Goal: Find specific page/section: Find specific page/section

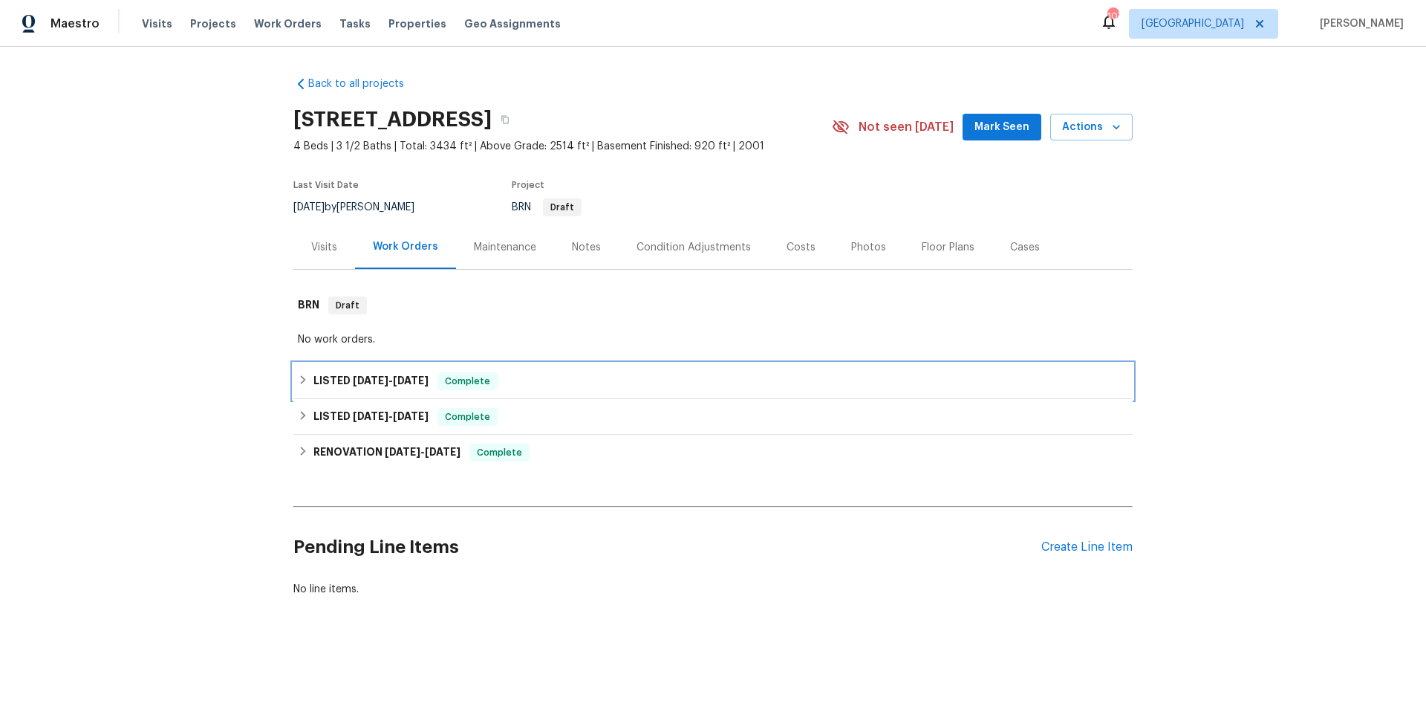
click at [582, 372] on div "LISTED [DATE] - [DATE] Complete" at bounding box center [713, 381] width 830 height 18
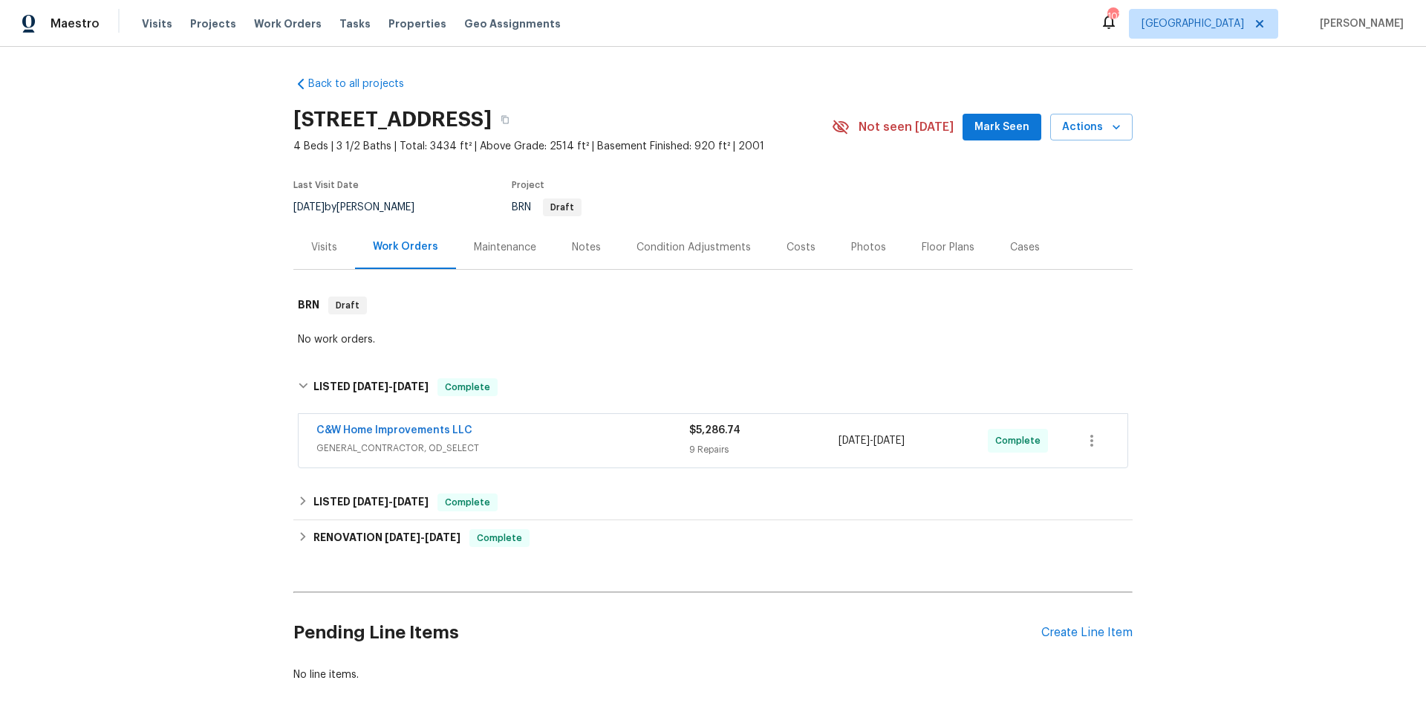
click at [617, 433] on div "C&W Home Improvements LLC" at bounding box center [502, 432] width 373 height 18
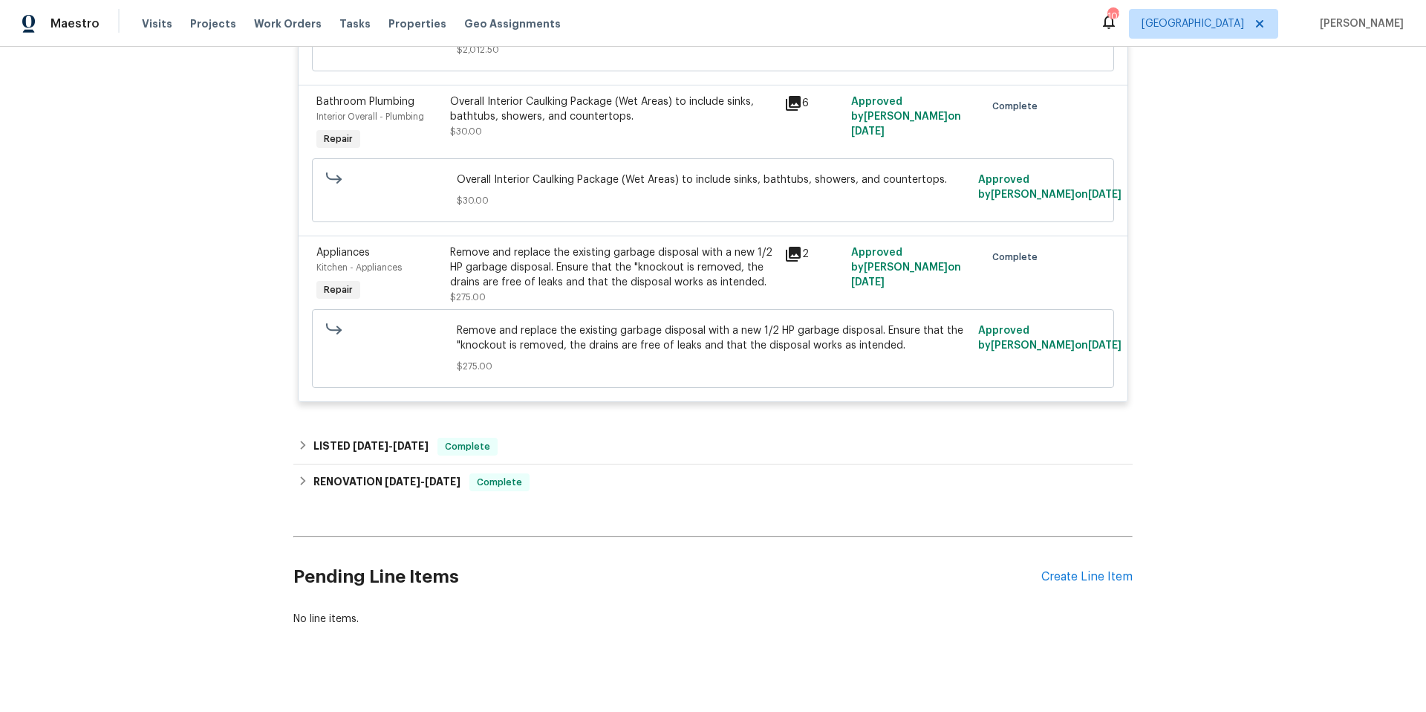
scroll to position [1935, 0]
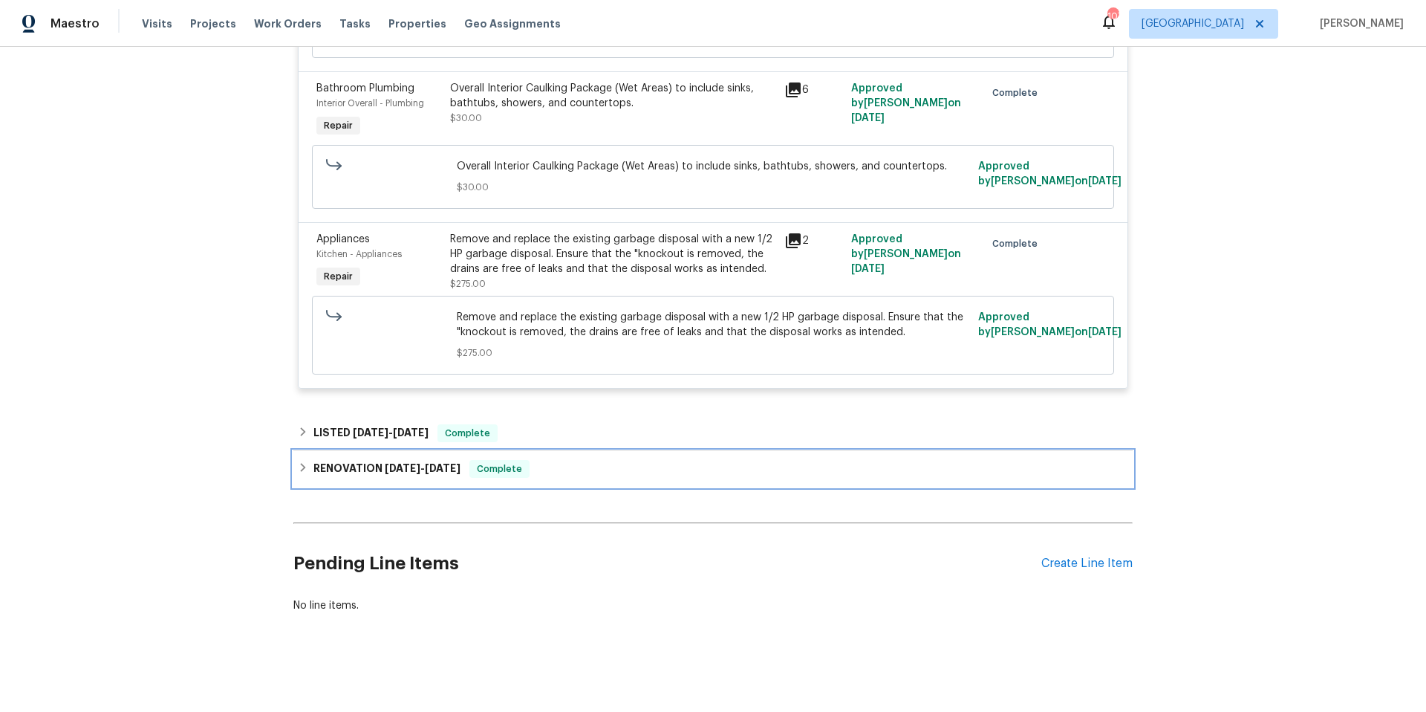
click at [593, 467] on div "RENOVATION [DATE] - [DATE] Complete" at bounding box center [713, 469] width 830 height 18
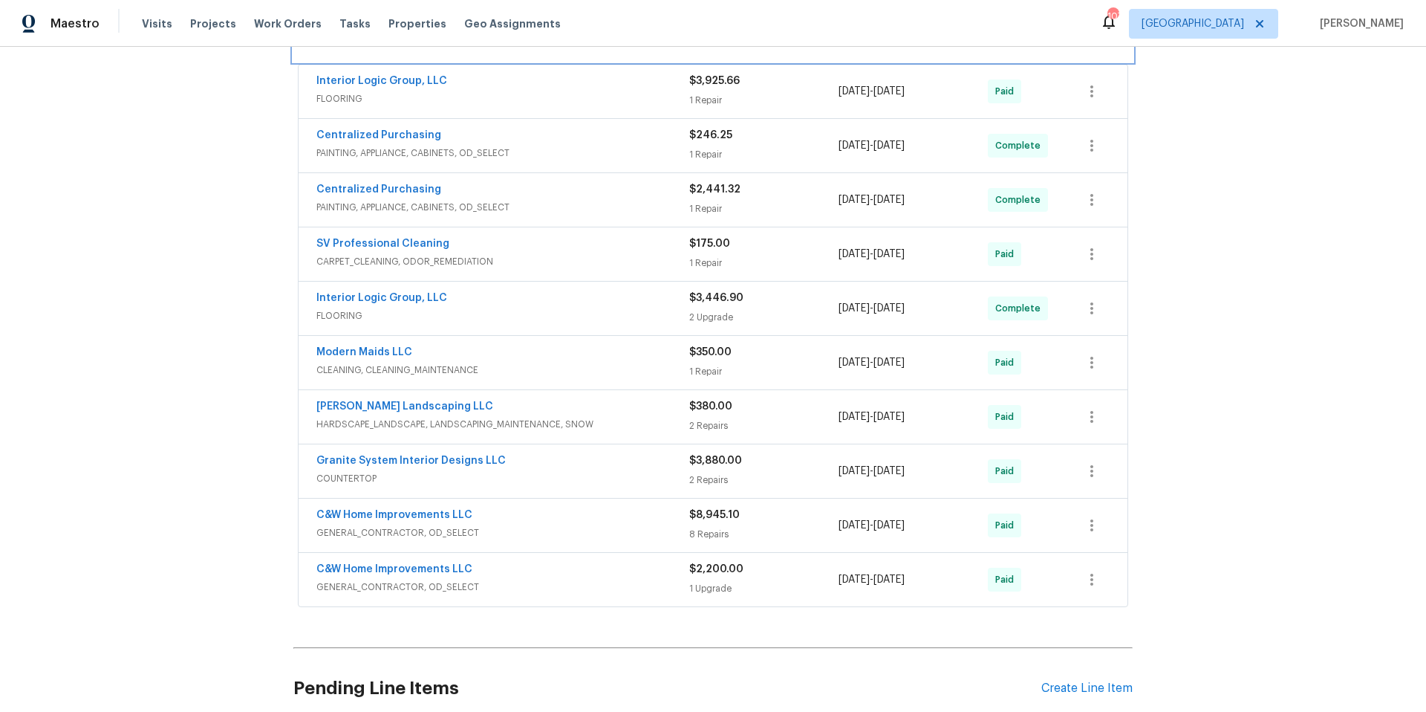
scroll to position [2390, 0]
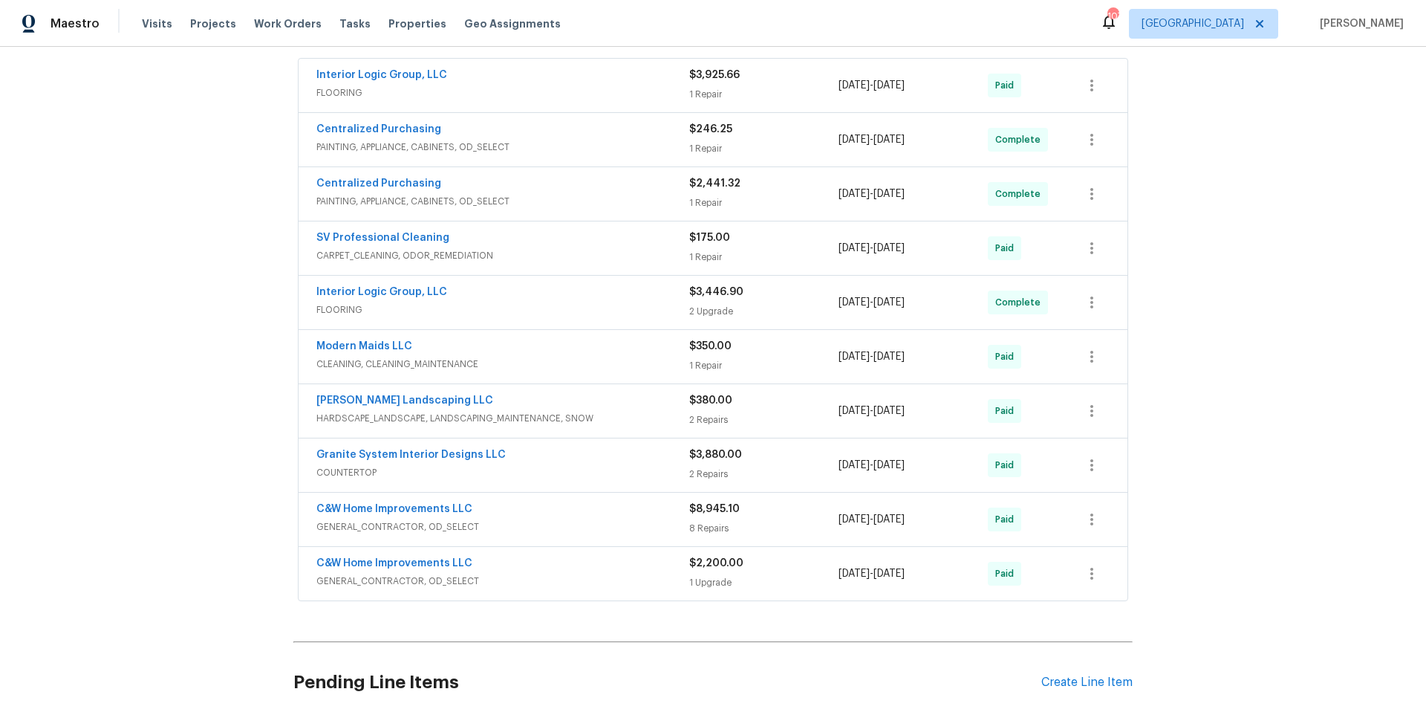
click at [590, 567] on div "C&W Home Improvements LLC" at bounding box center [502, 565] width 373 height 18
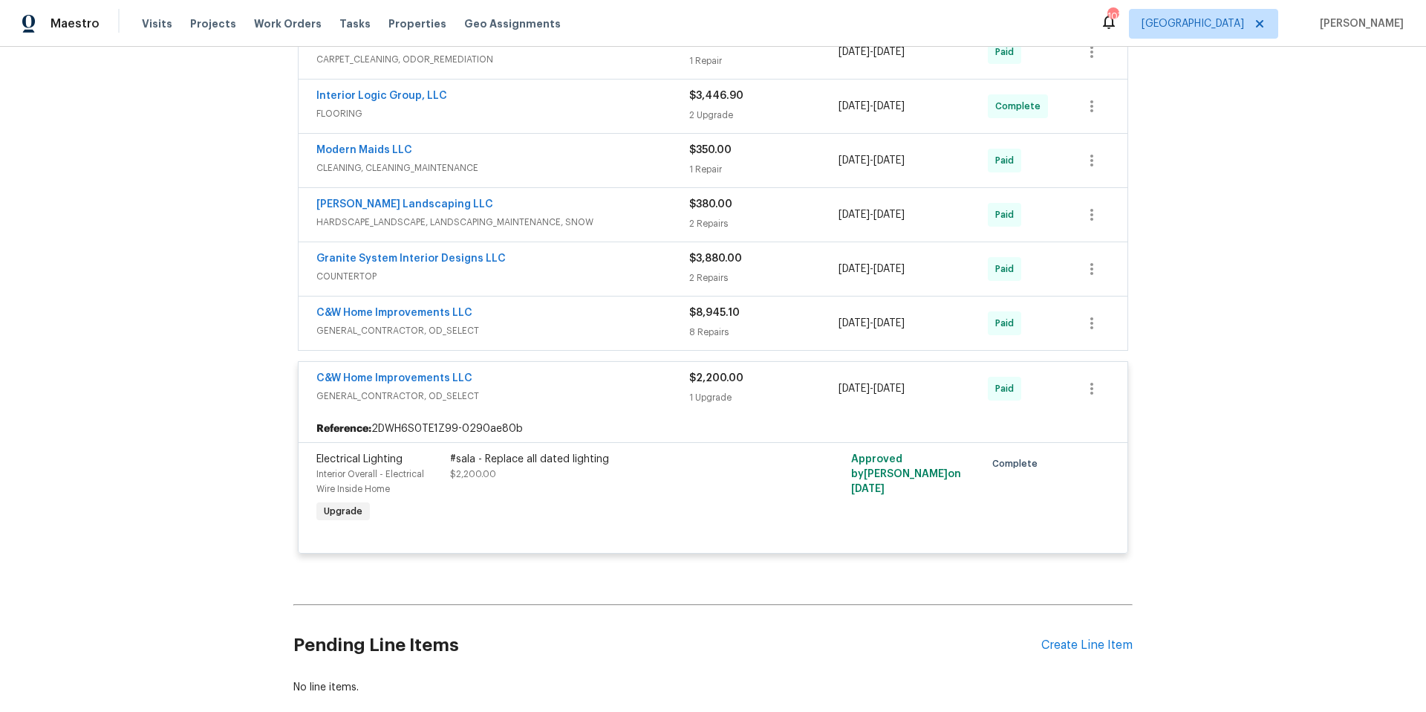
scroll to position [2493, 0]
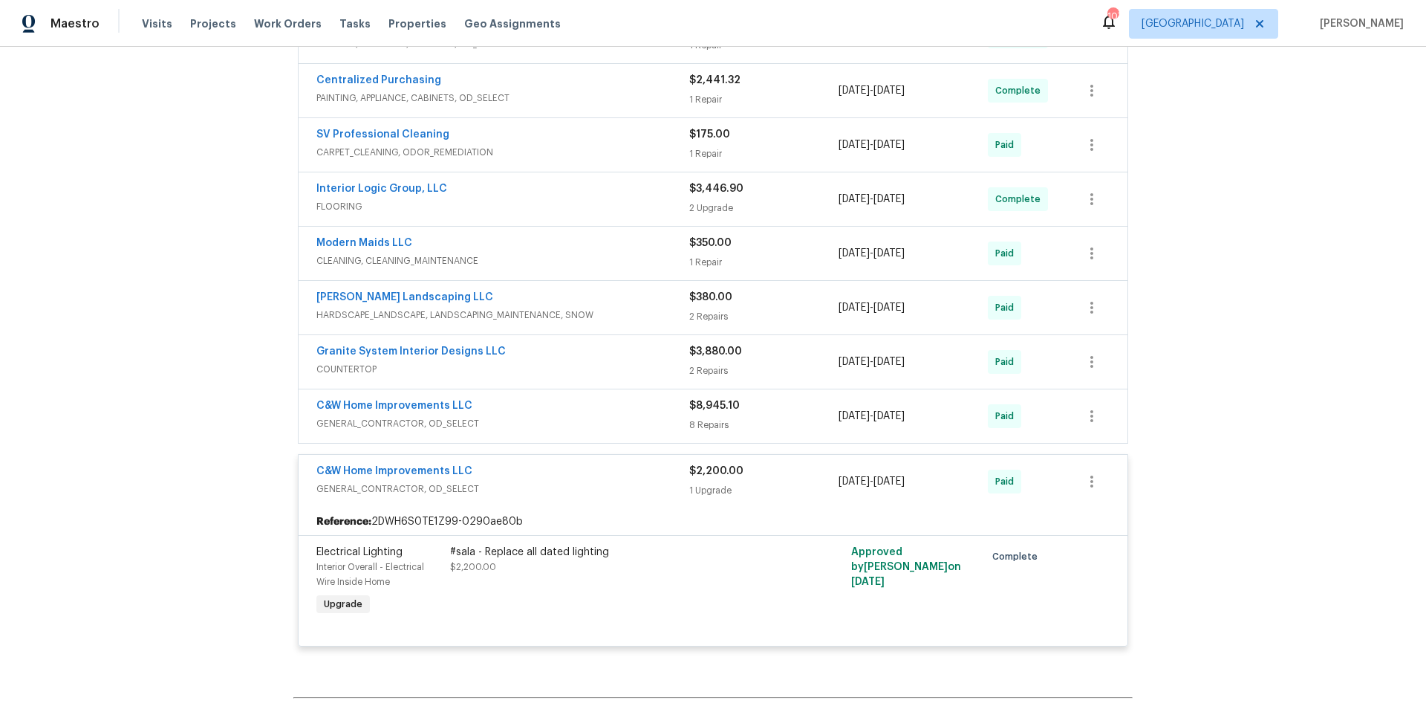
click at [561, 423] on span "GENERAL_CONTRACTOR, OD_SELECT" at bounding box center [502, 423] width 373 height 15
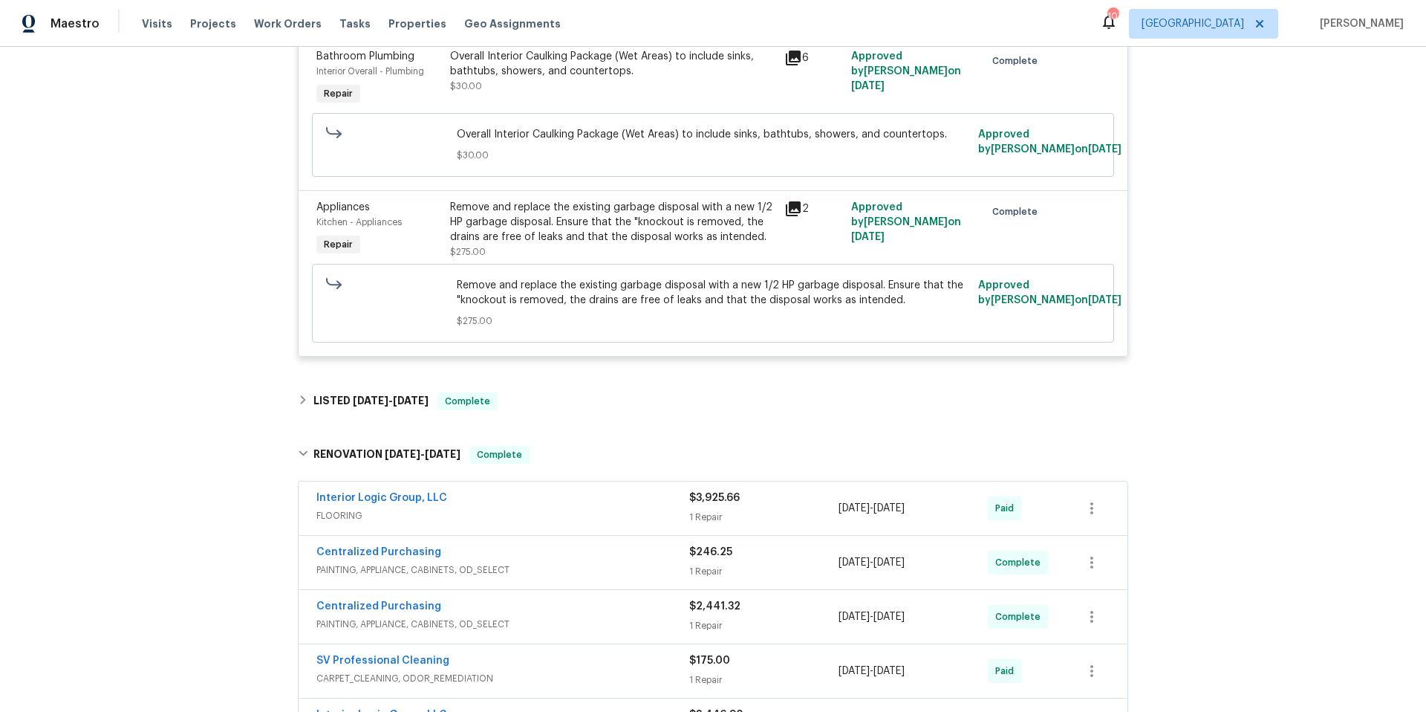
scroll to position [2430, 0]
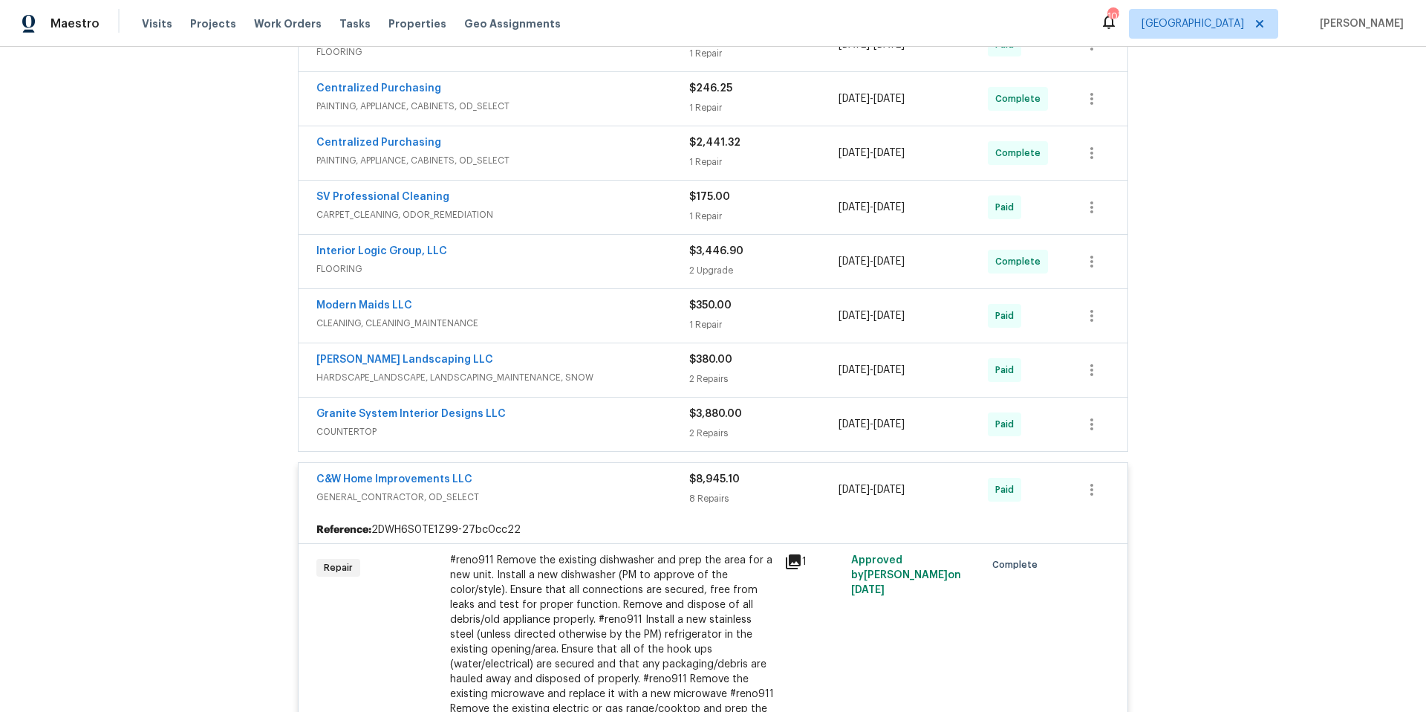
click at [548, 475] on div "C&W Home Improvements LLC" at bounding box center [502, 481] width 373 height 18
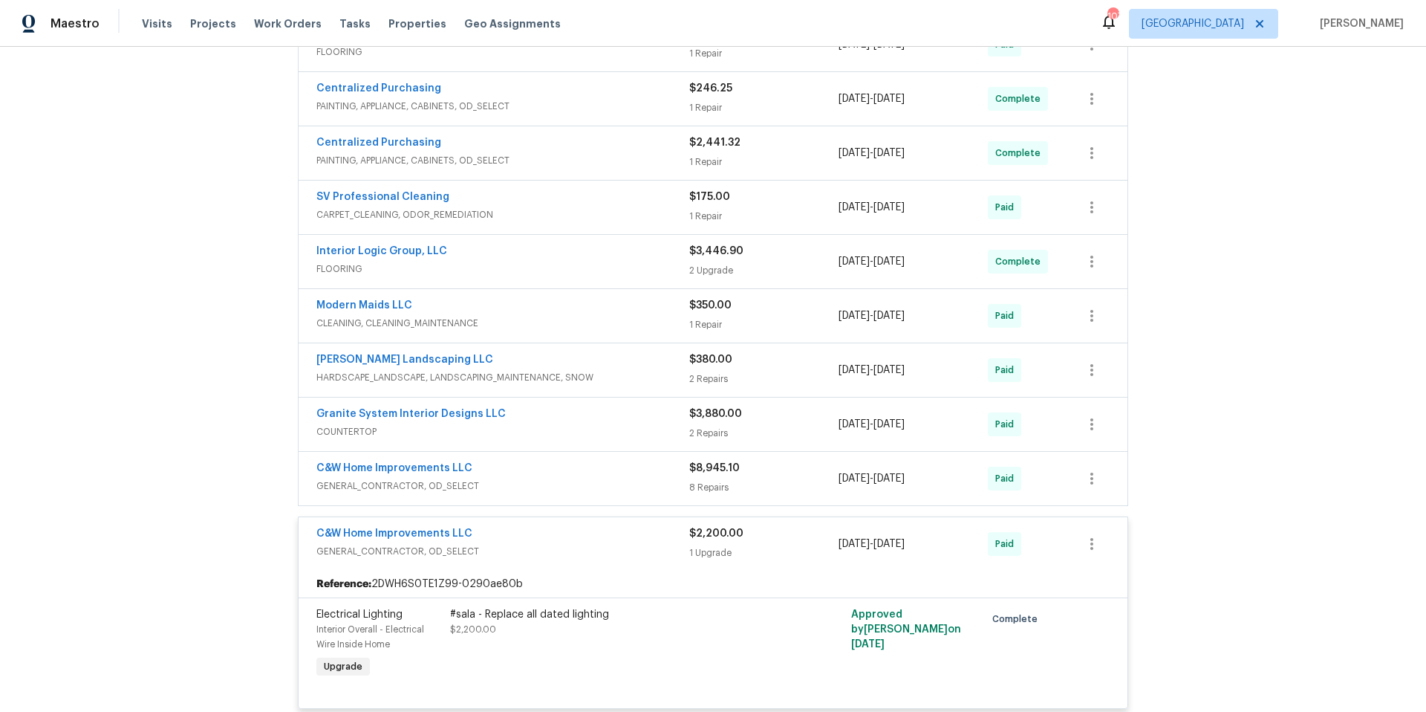
click at [551, 533] on div "C&W Home Improvements LLC" at bounding box center [502, 535] width 373 height 18
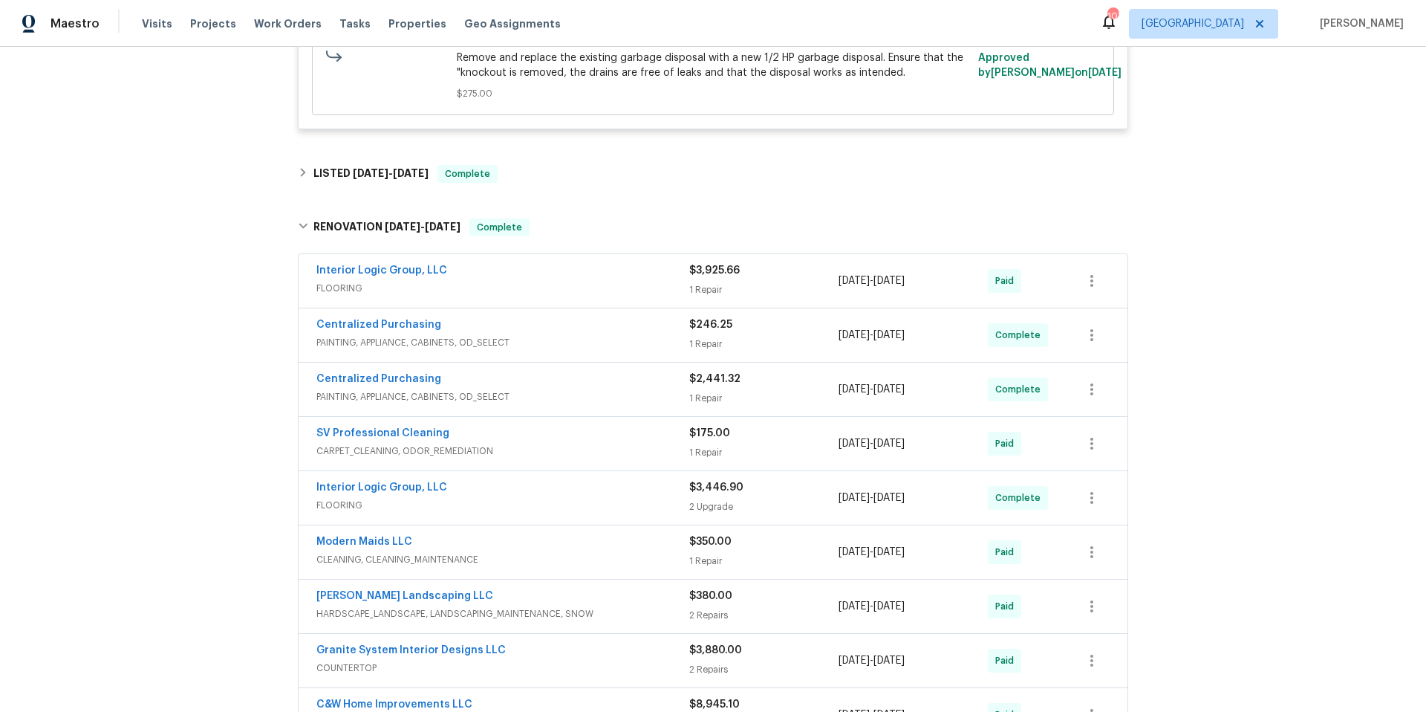
scroll to position [2132, 0]
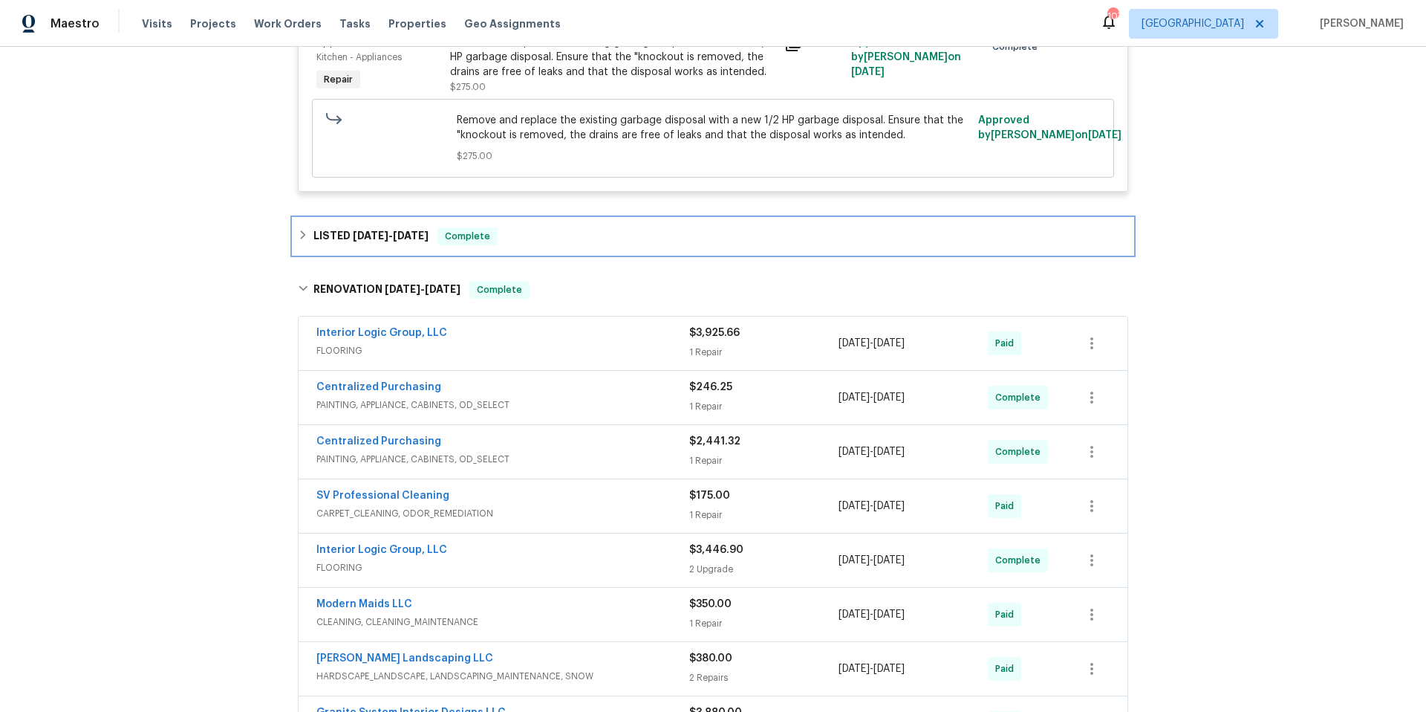
click at [602, 244] on div "LISTED [DATE] - [DATE] Complete" at bounding box center [713, 236] width 830 height 18
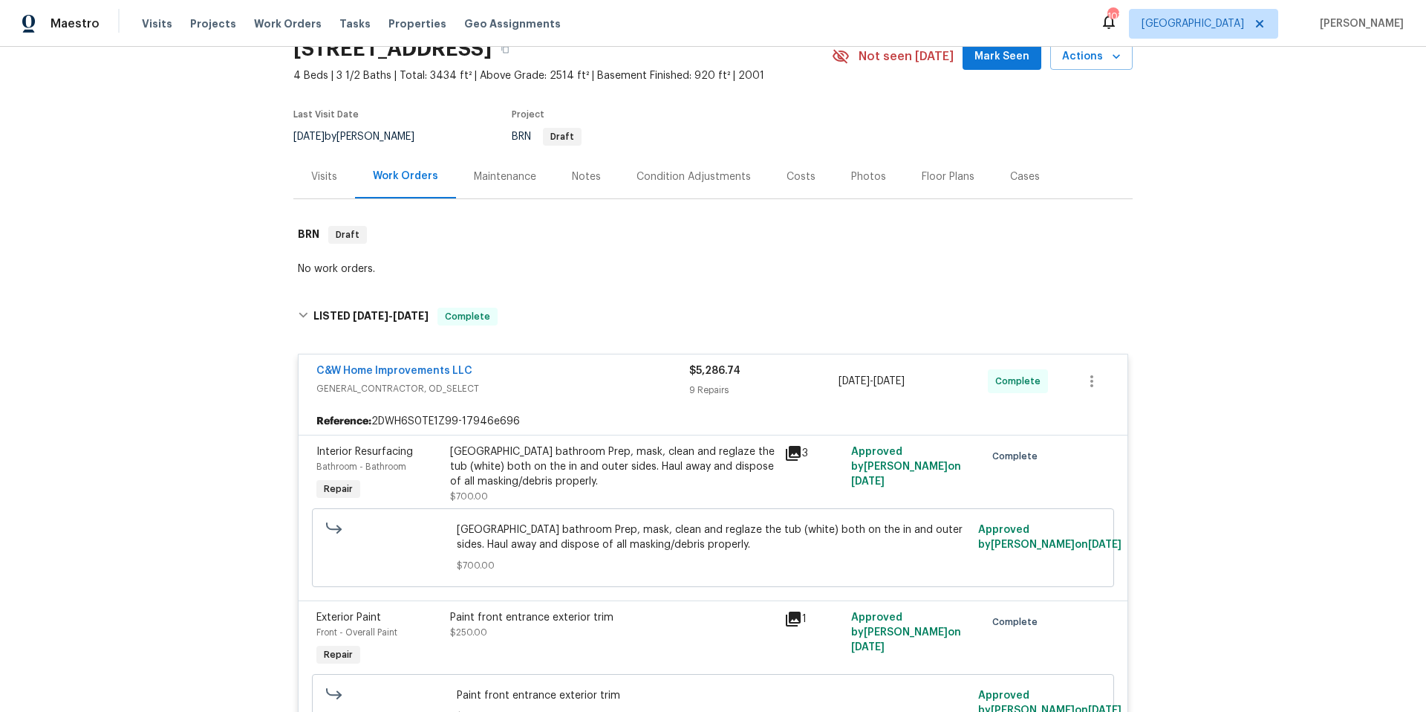
scroll to position [71, 0]
click at [922, 178] on div "Floor Plans" at bounding box center [948, 176] width 53 height 15
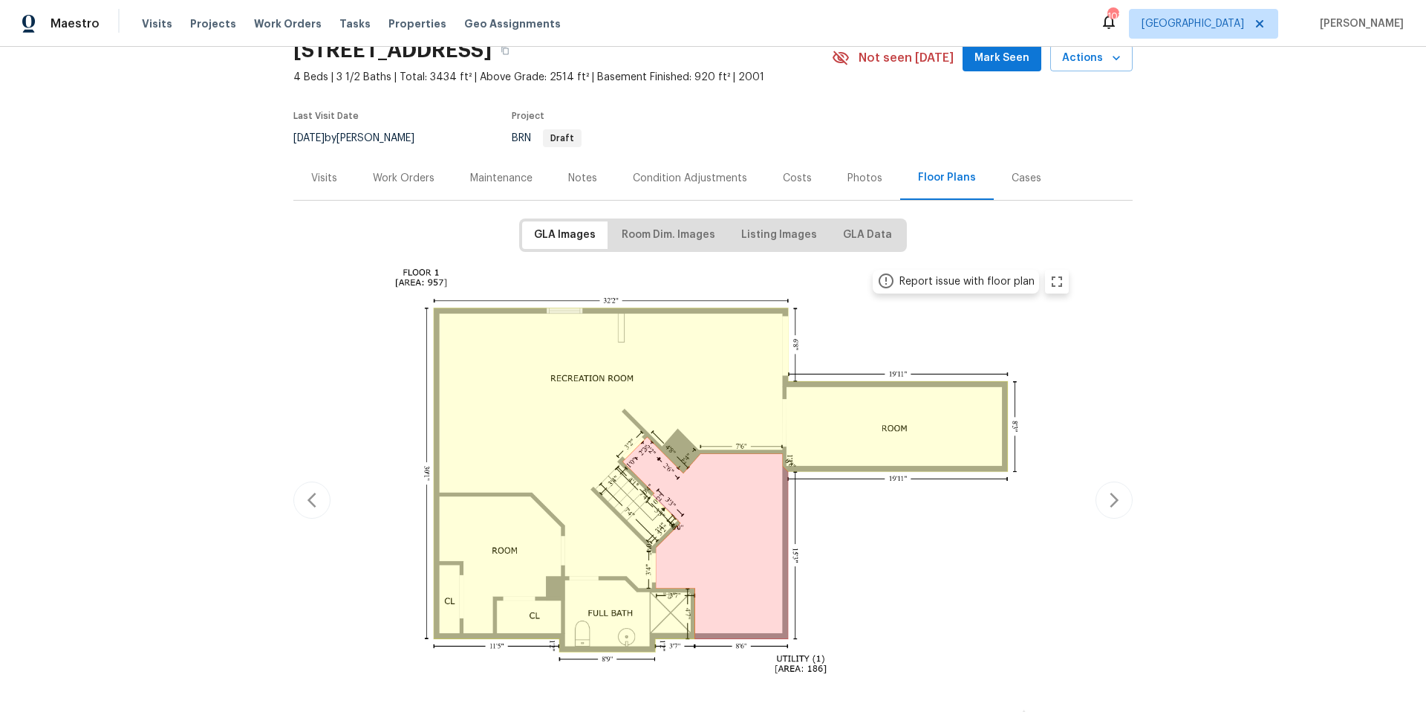
scroll to position [140, 0]
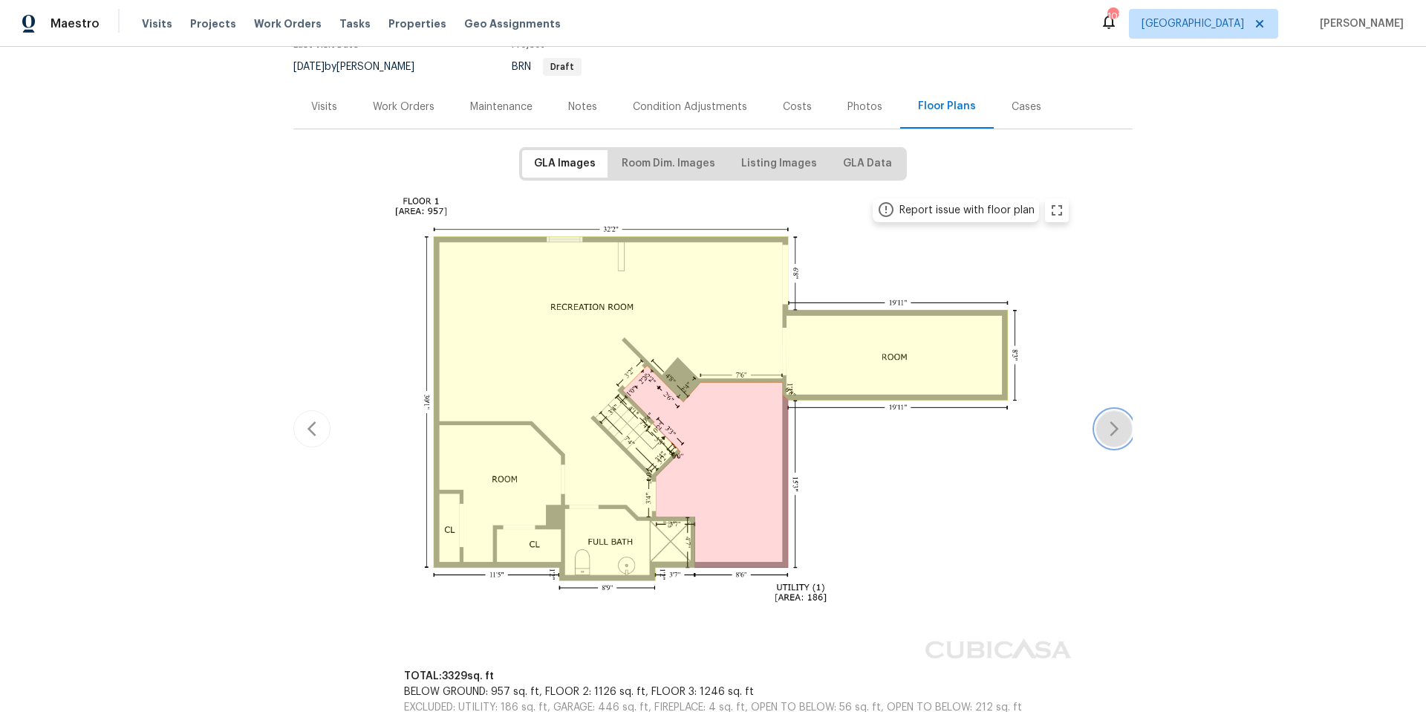
click at [1113, 433] on icon "button" at bounding box center [1114, 429] width 18 height 18
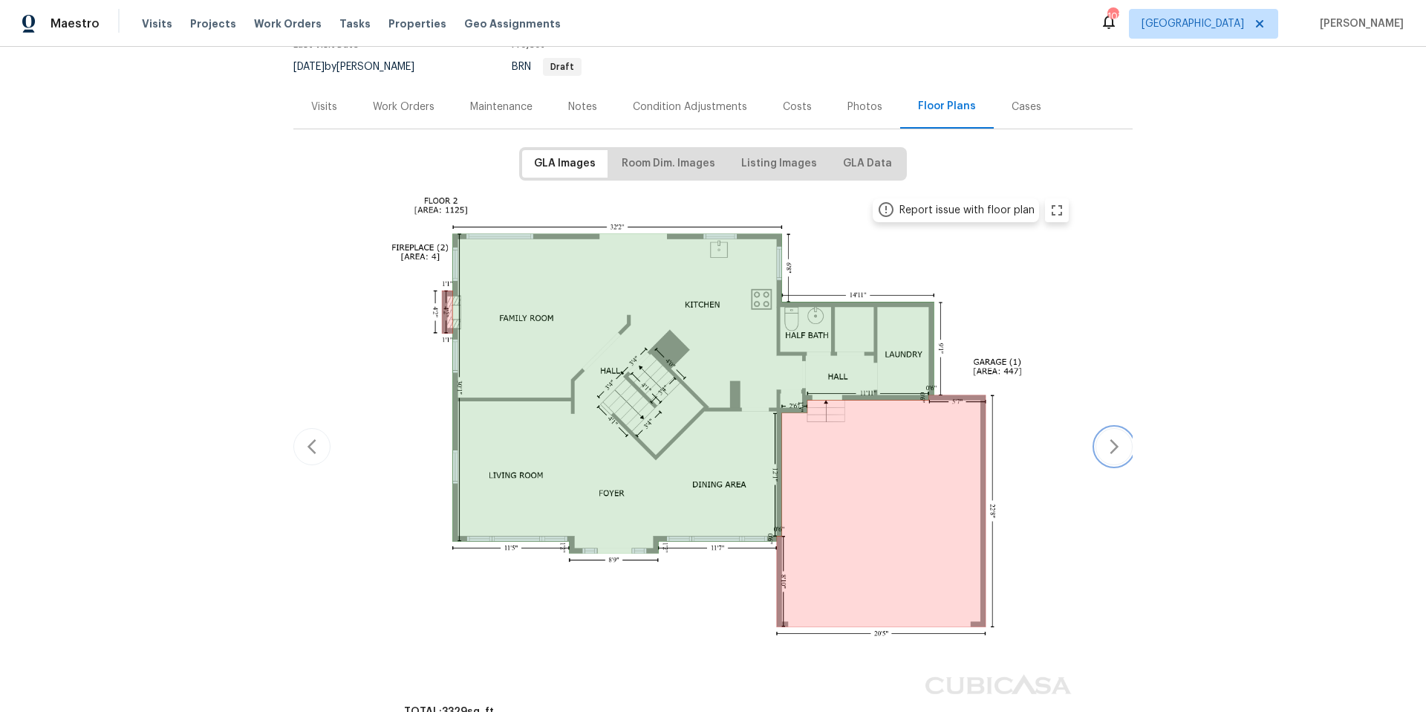
click at [1113, 433] on button "button" at bounding box center [1114, 446] width 37 height 37
